Goal: Task Accomplishment & Management: Use online tool/utility

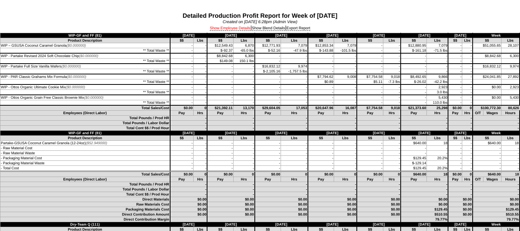
click at [217, 30] on link "Show Employee Details" at bounding box center [230, 28] width 41 height 5
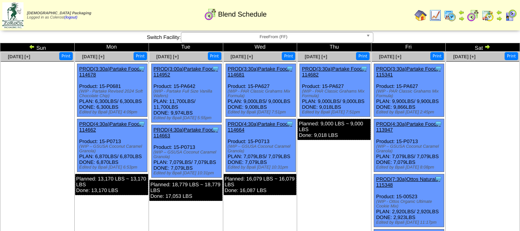
click at [449, 15] on img at bounding box center [450, 15] width 12 height 12
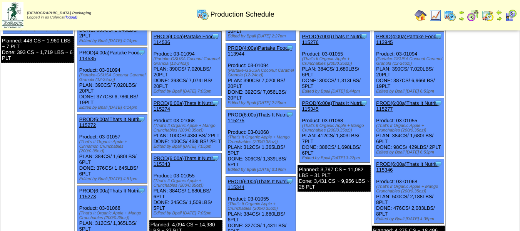
scroll to position [116, 0]
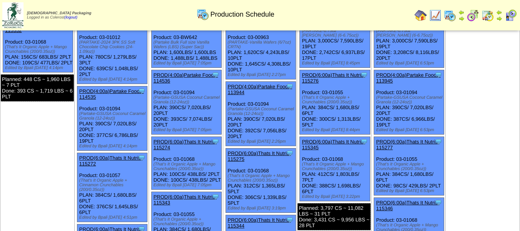
click at [399, 76] on link "PROD(4:00a)Partake Foods-113945" at bounding box center [408, 78] width 65 height 12
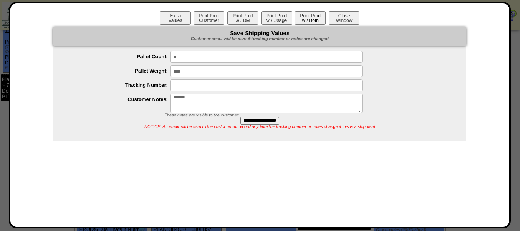
click at [314, 15] on button "Print Prod w / Both" at bounding box center [310, 17] width 31 height 13
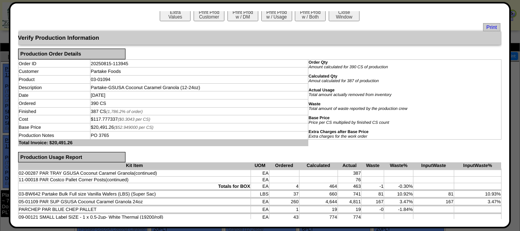
scroll to position [0, 0]
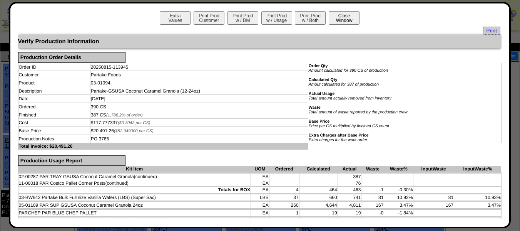
click at [348, 17] on button "Close Window" at bounding box center [344, 17] width 31 height 13
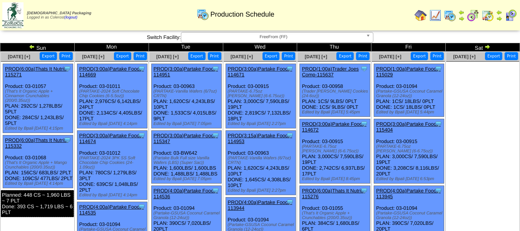
click at [413, 69] on link "PROD(1:00a)Partake Foods-115029" at bounding box center [408, 72] width 65 height 12
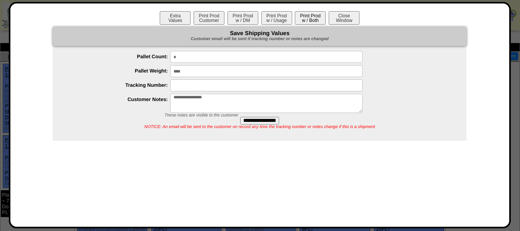
click at [312, 22] on button "Print Prod w / Both" at bounding box center [310, 17] width 31 height 13
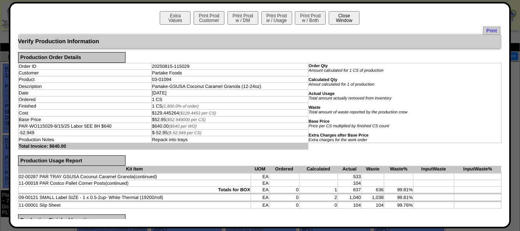
click at [338, 16] on button "Close Window" at bounding box center [344, 17] width 31 height 13
